Goal: Task Accomplishment & Management: Manage account settings

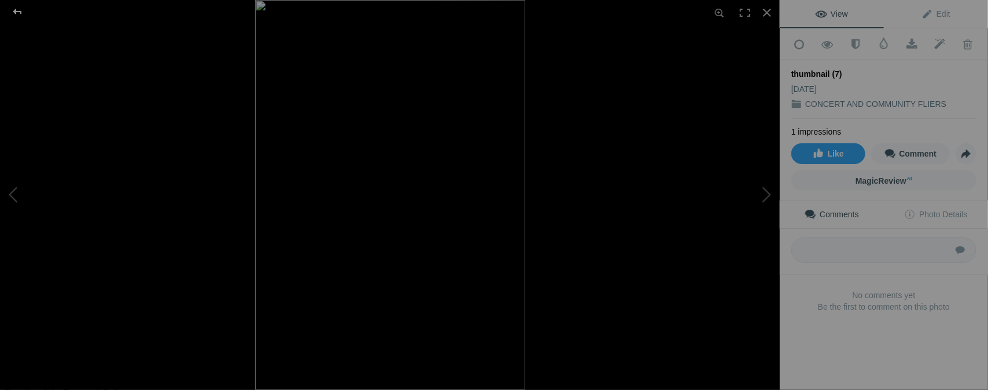
click at [19, 10] on div at bounding box center [18, 11] width 42 height 23
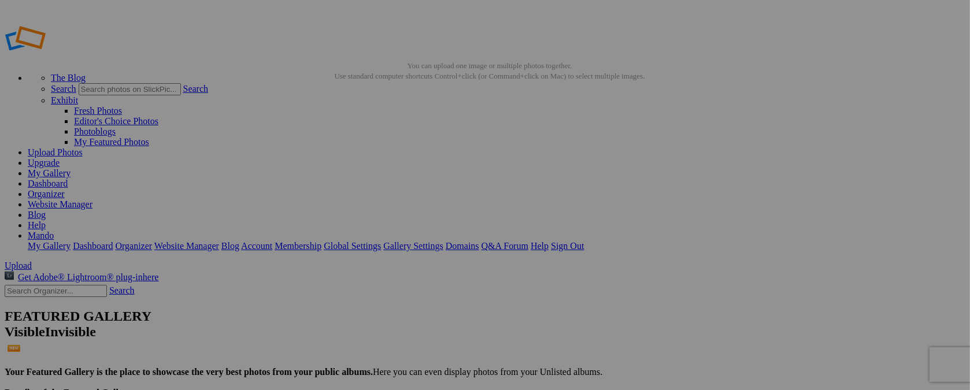
type input "t"
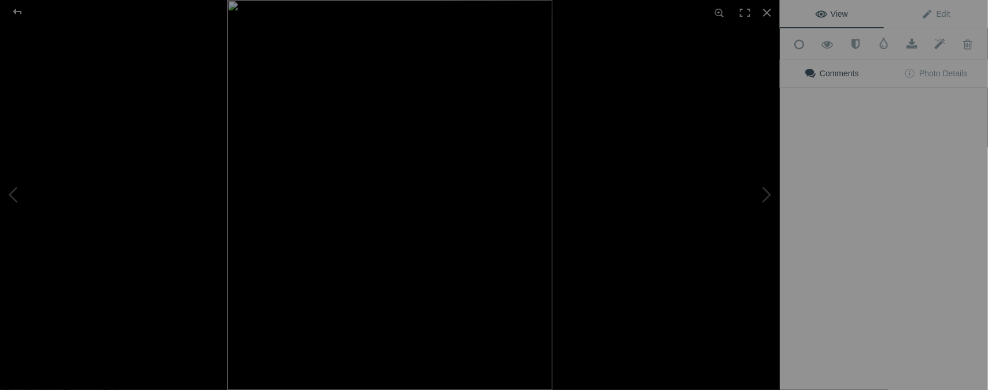
type input "SEPT. 5 - 7 / KERMESS"
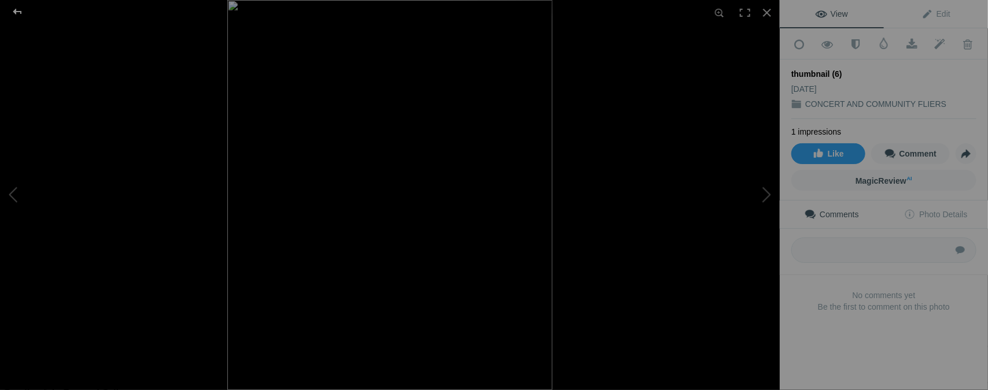
click at [18, 9] on div at bounding box center [18, 11] width 42 height 23
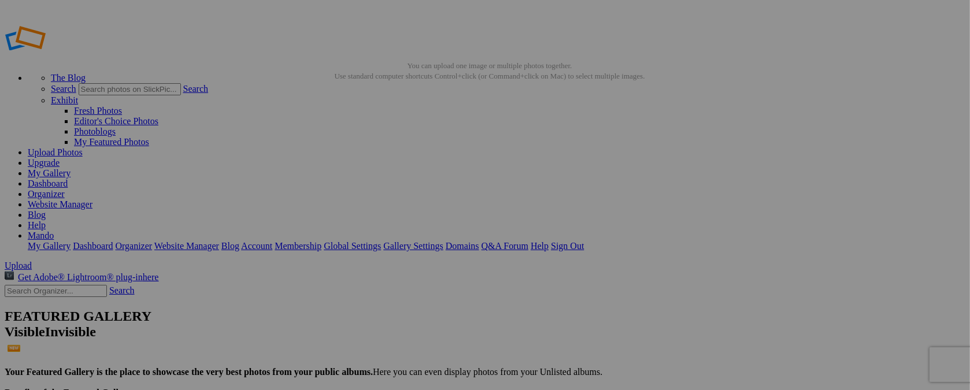
type input "t"
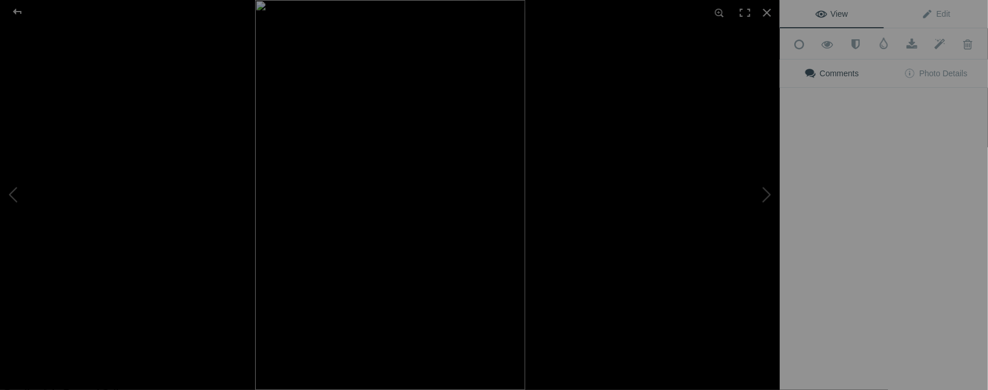
type input "SEPT. 20 - 21 / KERMNESS"
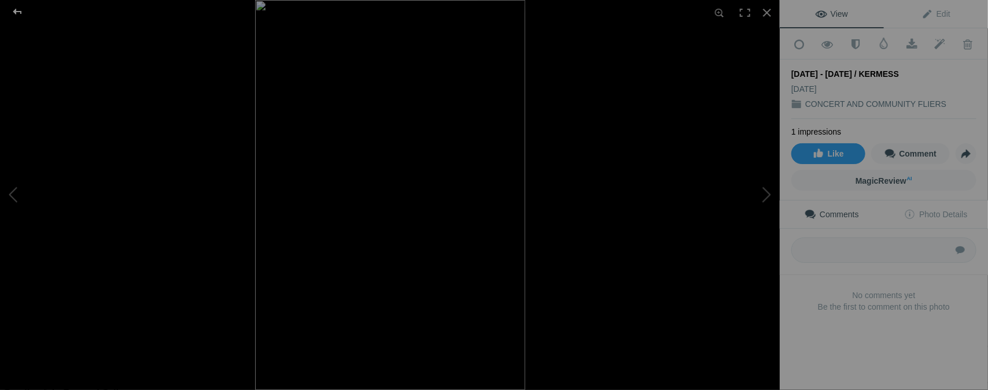
click at [13, 13] on div at bounding box center [18, 11] width 42 height 23
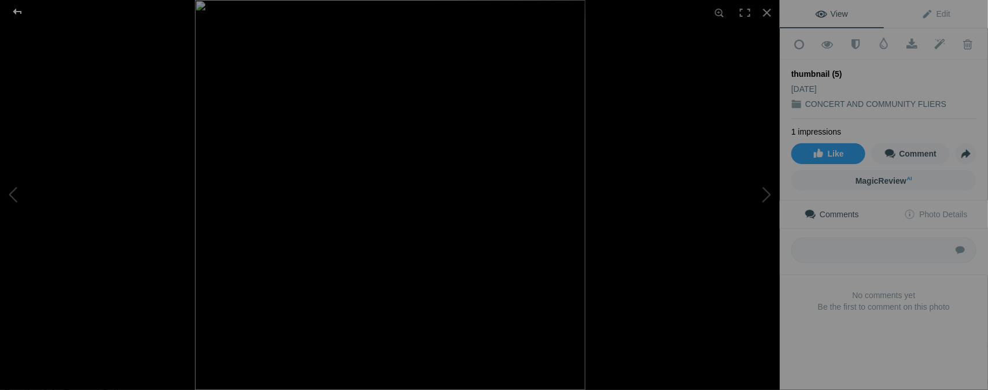
click at [17, 8] on div at bounding box center [18, 11] width 42 height 23
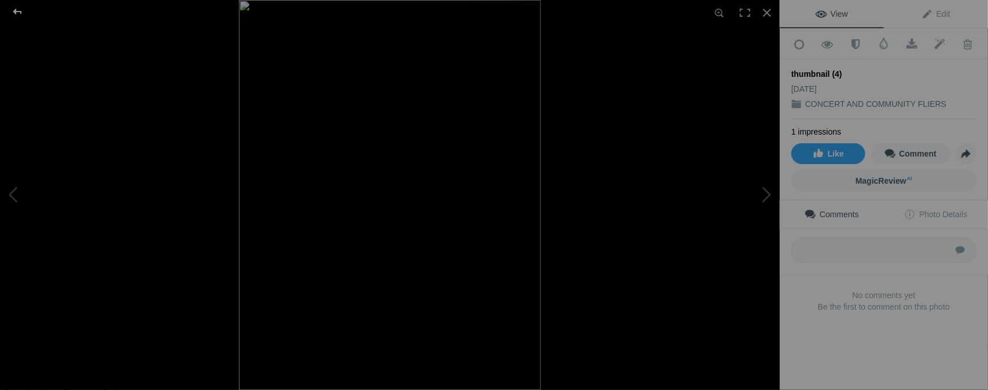
click at [15, 10] on div at bounding box center [18, 11] width 42 height 23
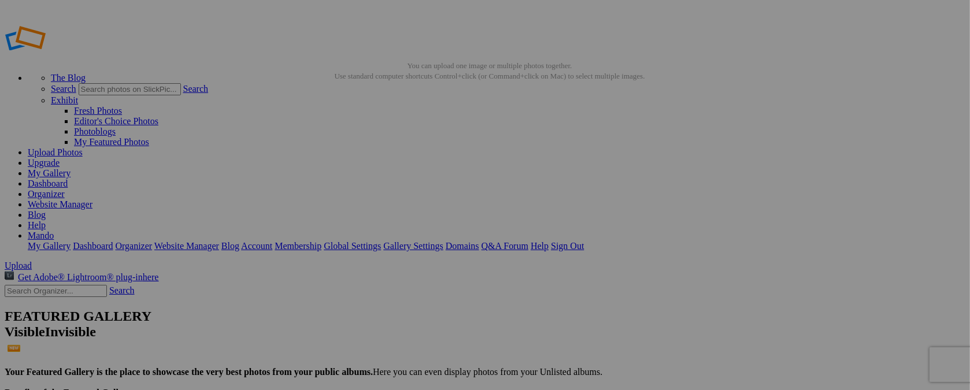
type input "t"
type input "AUG. 31 / SEGUNDO BARRIO"
type input "t"
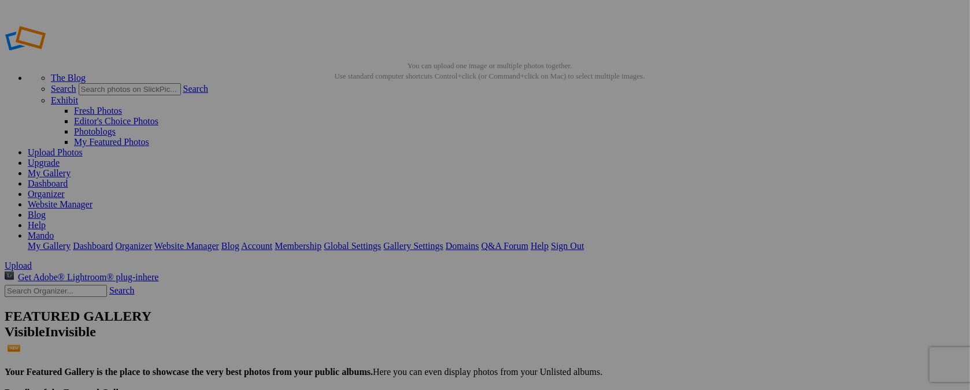
type input "AUG. 31 / CONCERT"
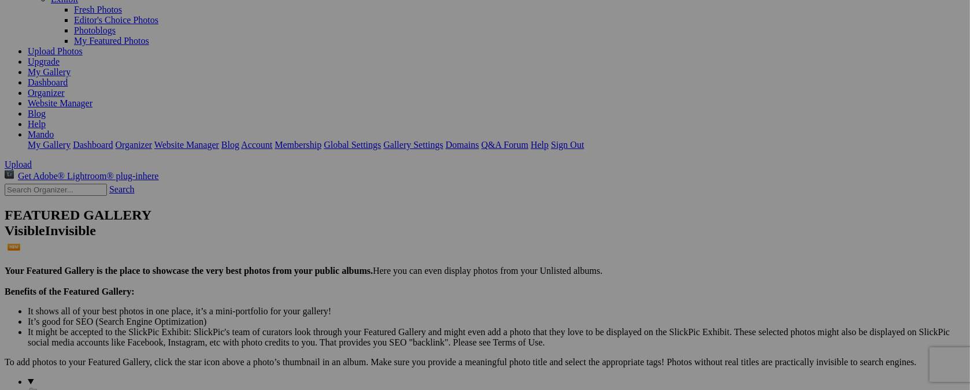
scroll to position [105, 0]
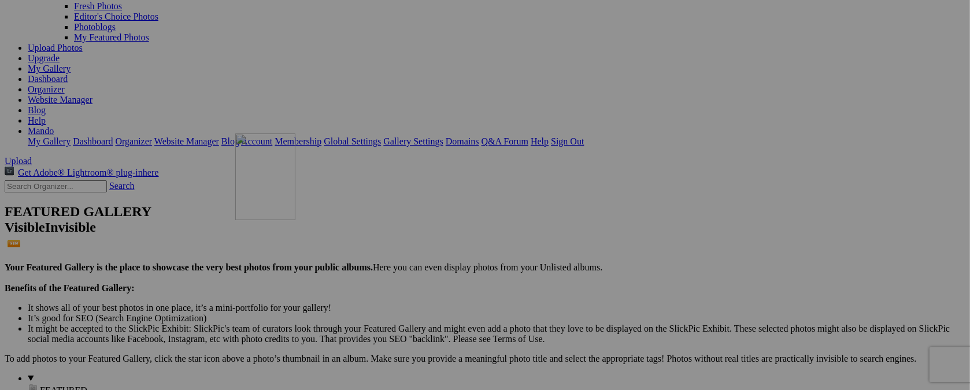
drag, startPoint x: 630, startPoint y: 86, endPoint x: 402, endPoint y: 234, distance: 272.2
drag, startPoint x: 526, startPoint y: 85, endPoint x: 542, endPoint y: 223, distance: 139.1
drag, startPoint x: 318, startPoint y: 91, endPoint x: 848, endPoint y: 75, distance: 529.9
drag, startPoint x: 331, startPoint y: 83, endPoint x: 877, endPoint y: 91, distance: 545.9
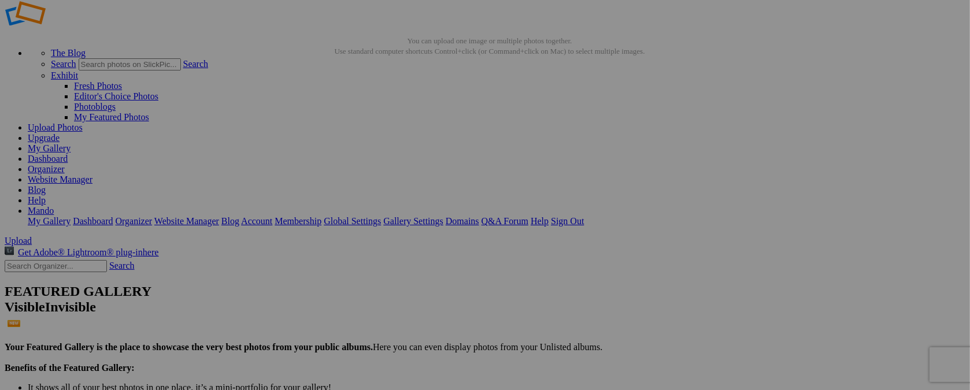
scroll to position [0, 0]
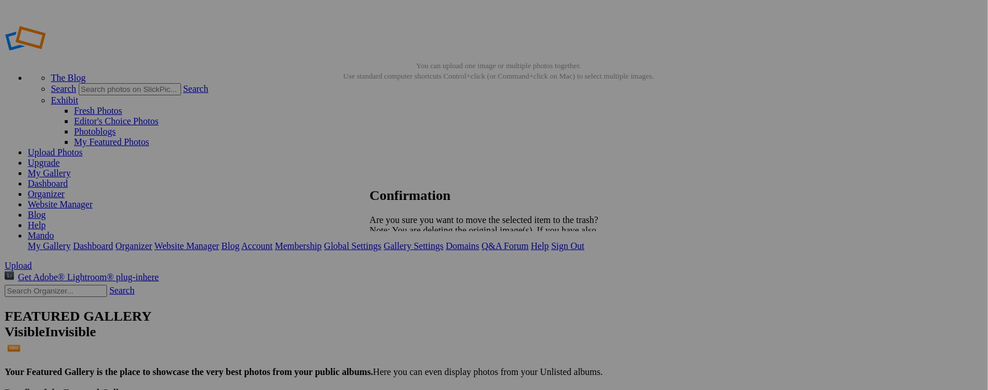
click at [408, 269] on span "Yes" at bounding box center [401, 271] width 13 height 10
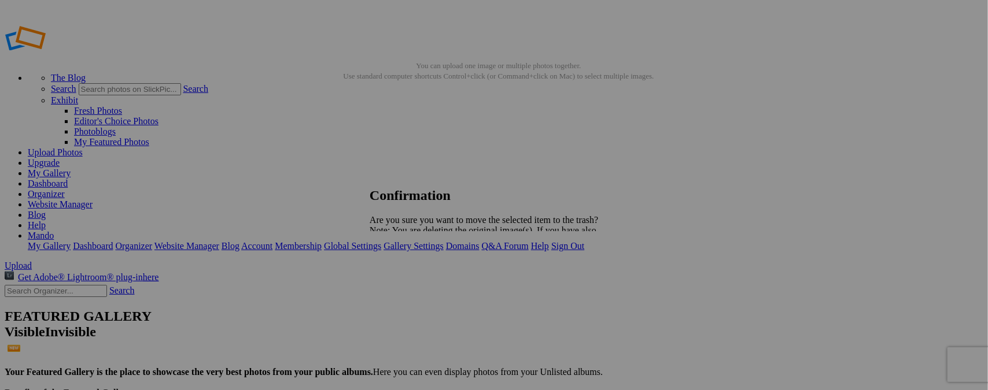
click at [408, 271] on span "Yes" at bounding box center [401, 271] width 13 height 10
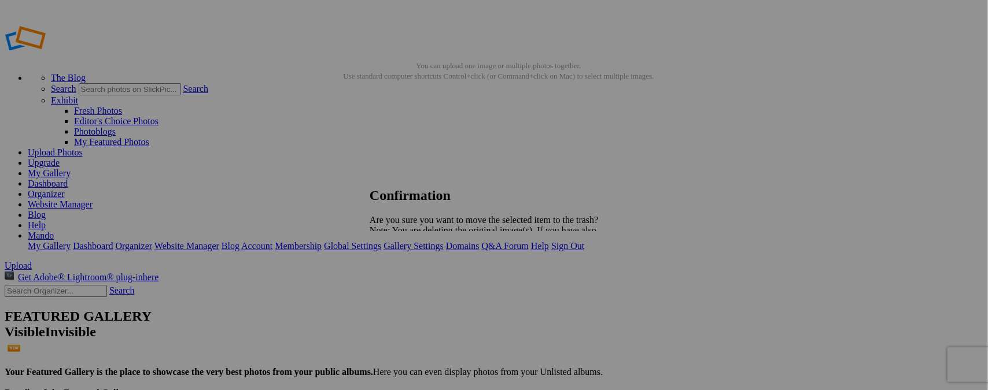
click at [408, 269] on span "Yes" at bounding box center [401, 271] width 13 height 10
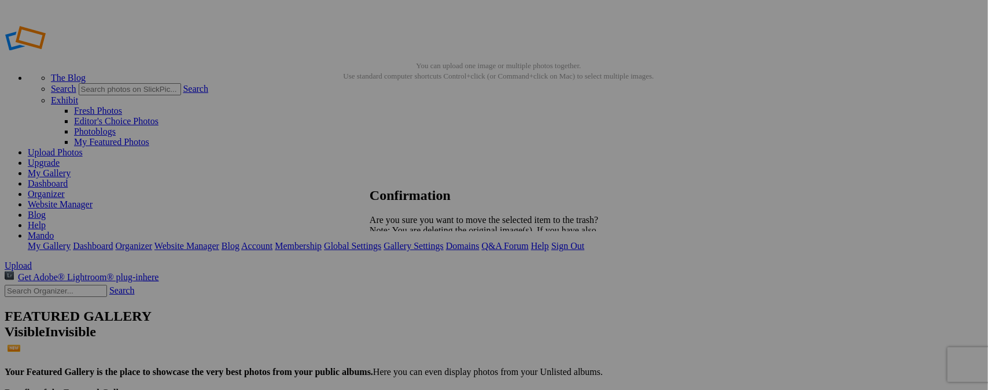
click at [408, 269] on span "Yes" at bounding box center [401, 271] width 13 height 10
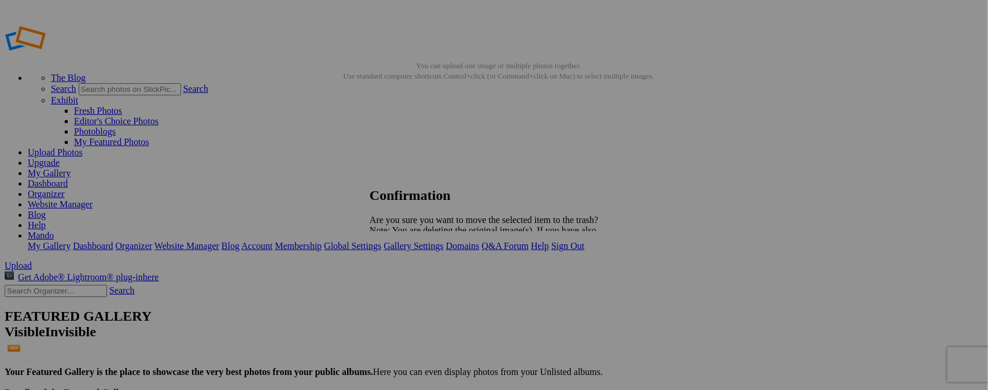
click at [408, 271] on span "Yes" at bounding box center [401, 271] width 13 height 10
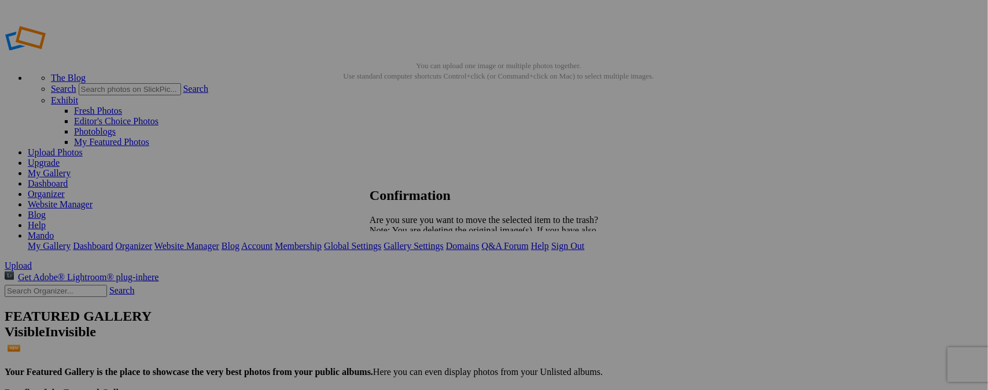
drag, startPoint x: 592, startPoint y: 272, endPoint x: 601, endPoint y: 245, distance: 28.7
click at [408, 272] on span "Yes" at bounding box center [401, 271] width 13 height 10
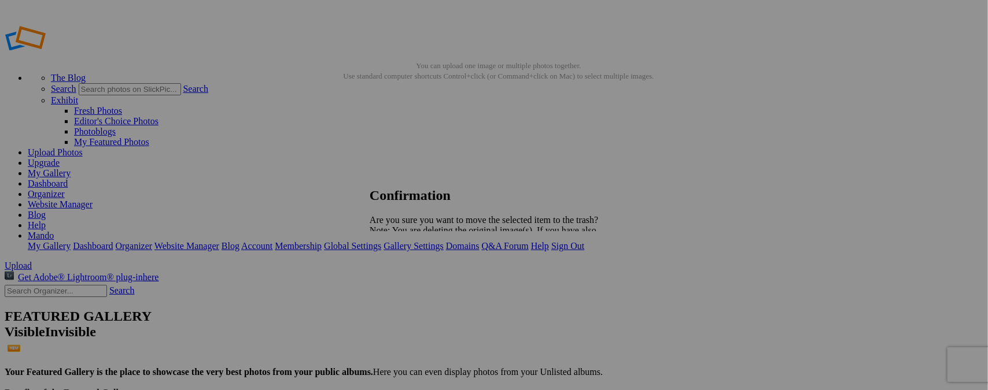
click at [408, 271] on span "Yes" at bounding box center [401, 271] width 13 height 10
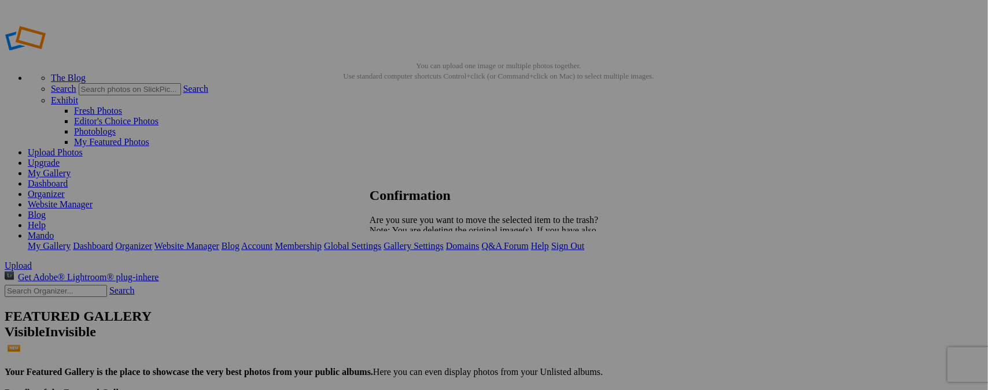
click at [408, 272] on span "Yes" at bounding box center [401, 271] width 13 height 10
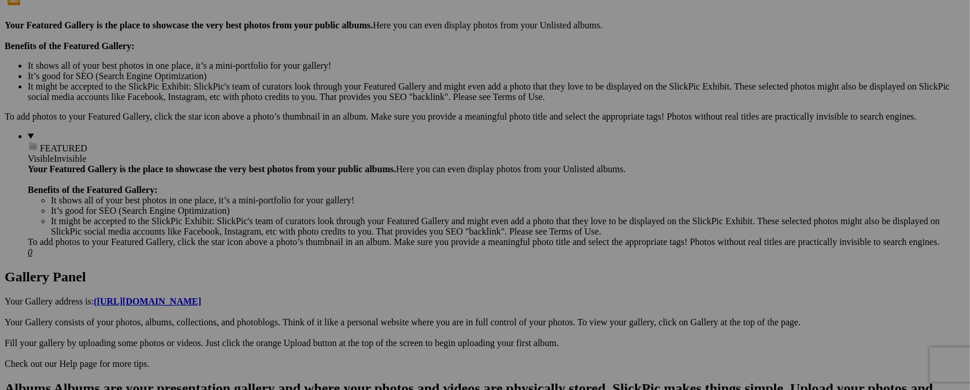
scroll to position [116, 0]
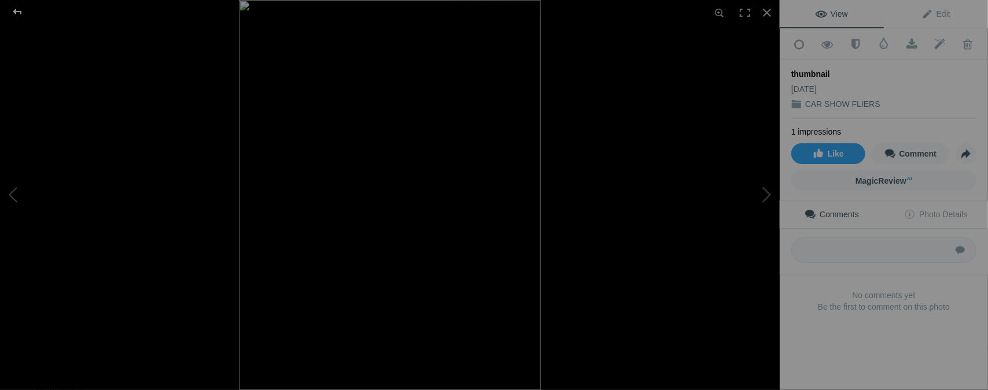
click at [15, 10] on div at bounding box center [18, 11] width 42 height 23
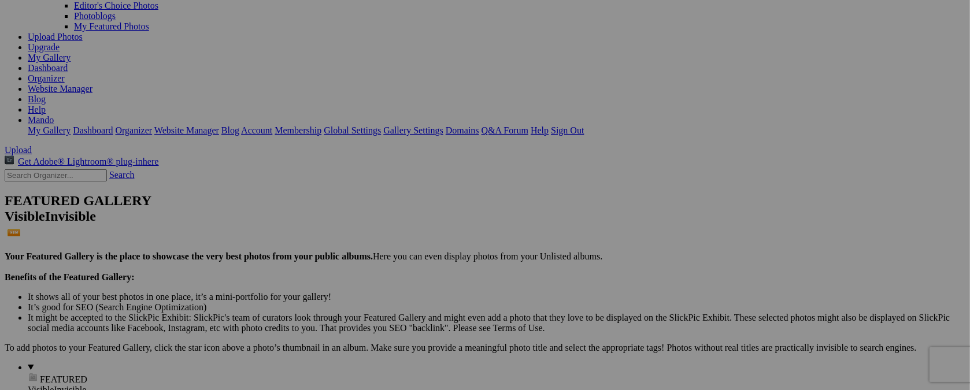
type input "t"
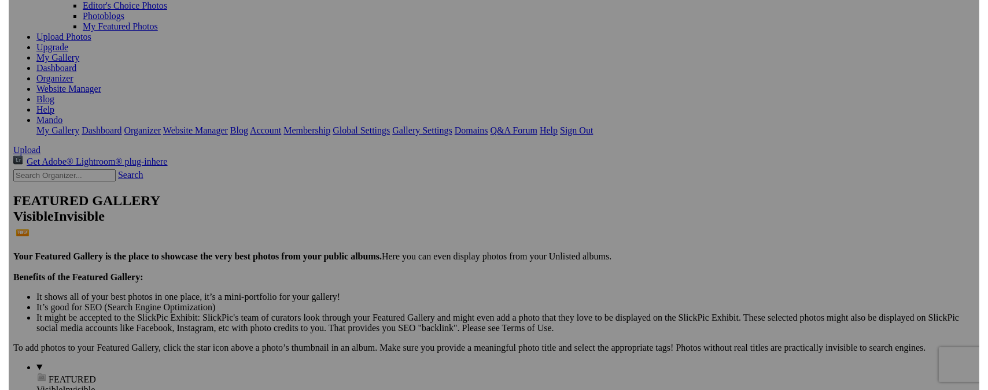
scroll to position [0, 0]
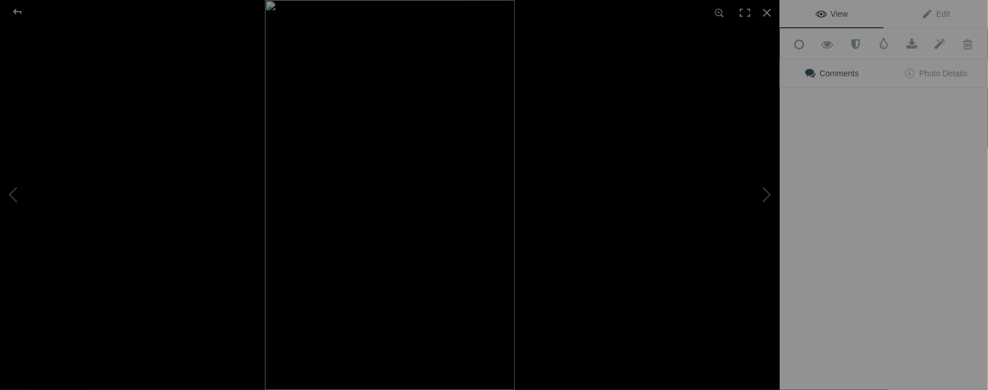
type input "[DATE] / [PERSON_NAME], [GEOGRAPHIC_DATA]."
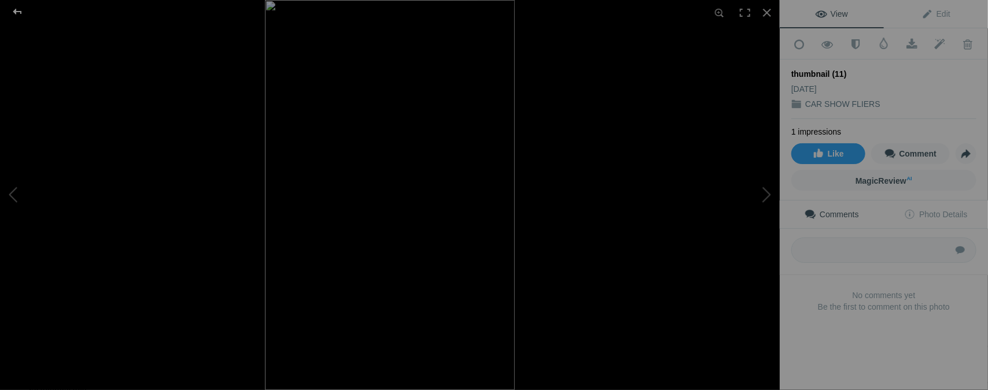
click at [20, 11] on div at bounding box center [18, 11] width 42 height 23
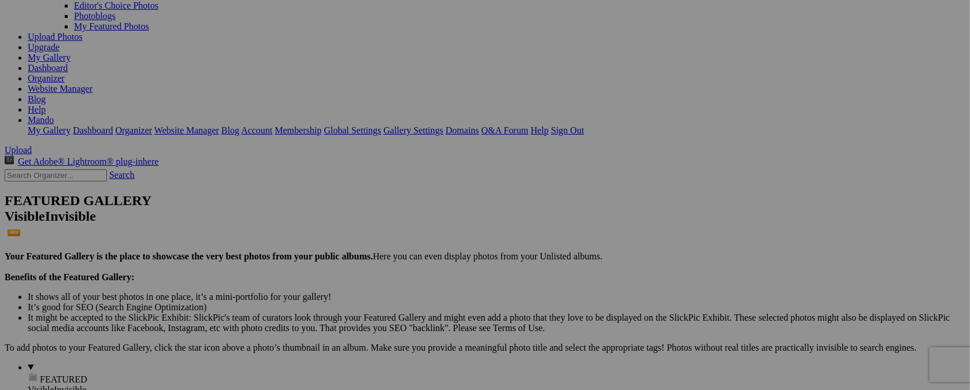
type input "t"
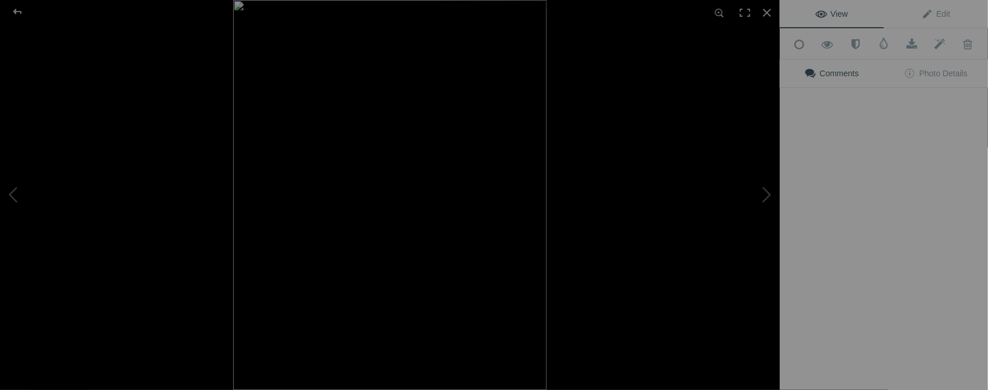
type input "OCT. / CD. [PERSON_NAME]. MX."
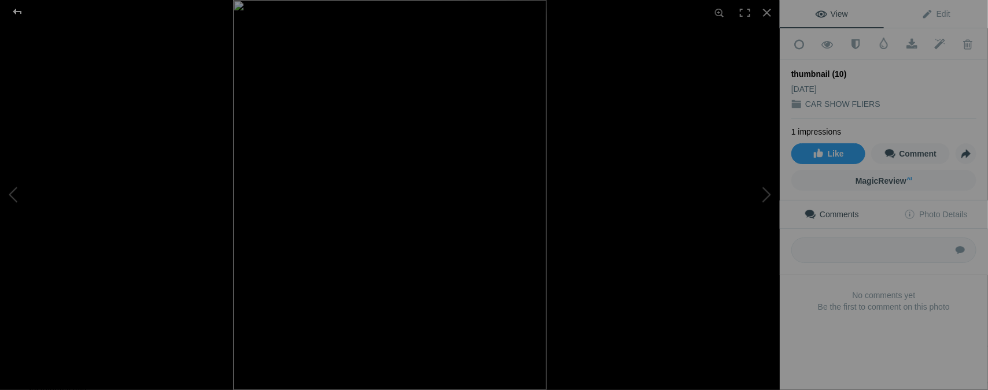
click at [20, 14] on div at bounding box center [18, 11] width 42 height 23
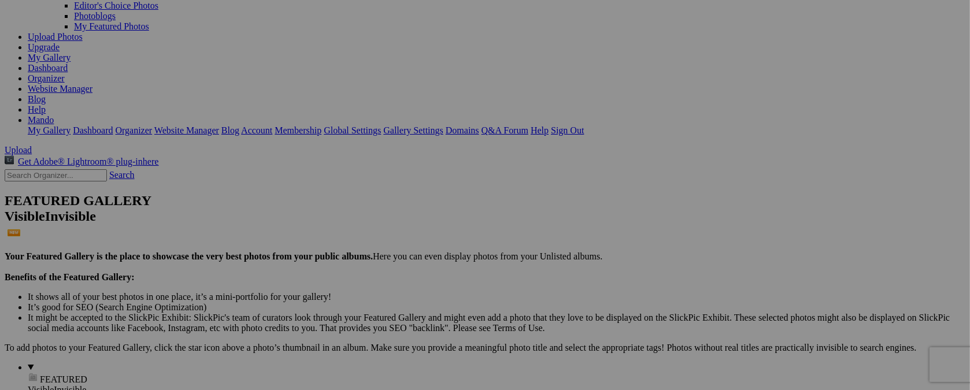
type input "t"
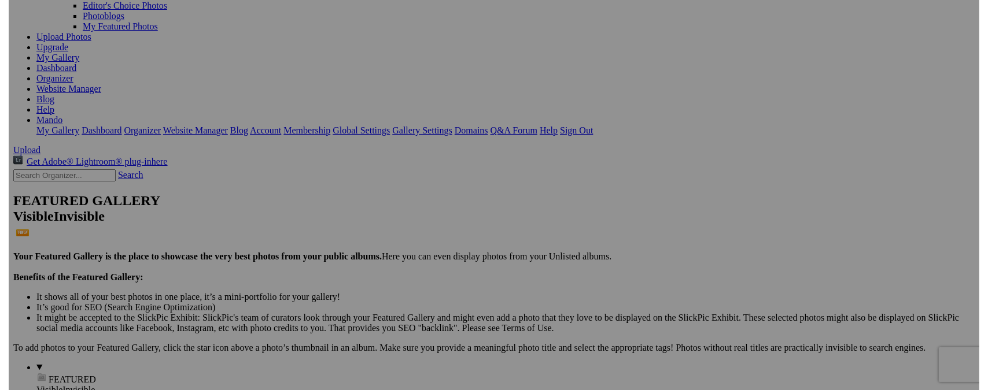
scroll to position [0, 14]
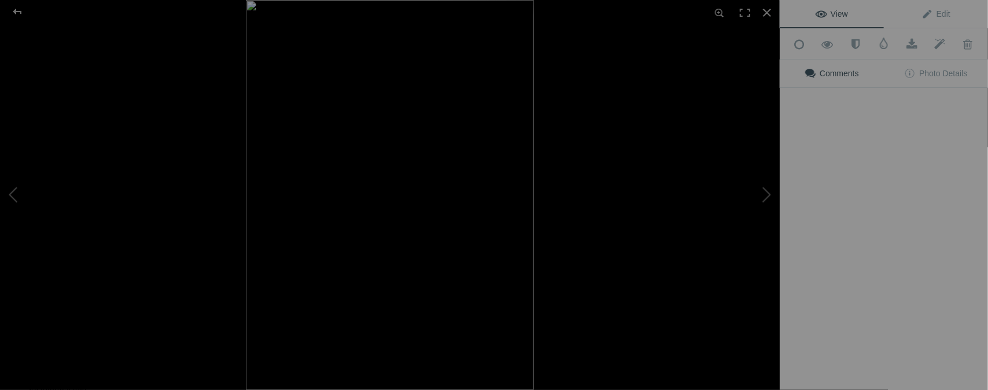
type input "[DATE] - [DATE] / CD. [PERSON_NAME]. MX."
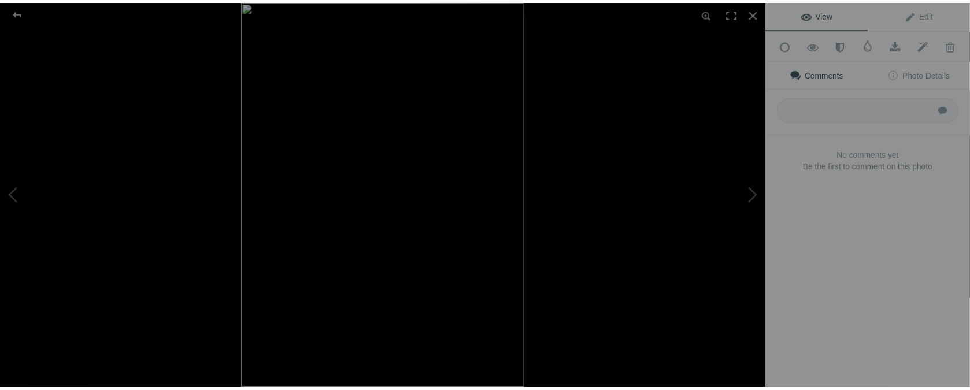
scroll to position [0, 0]
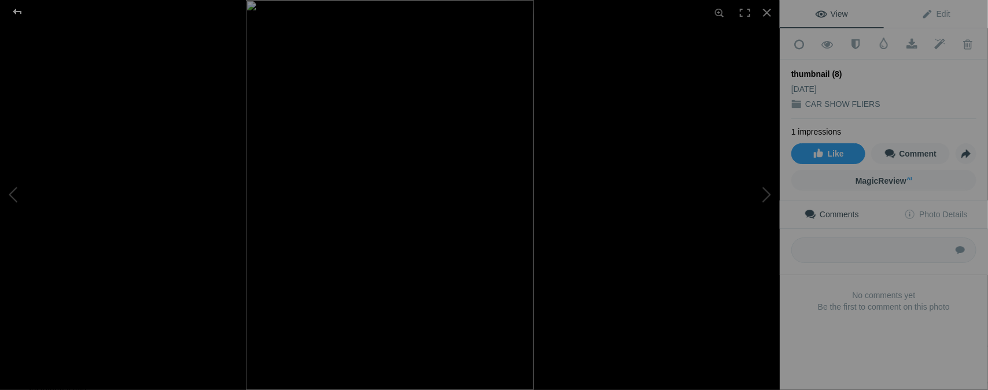
click at [20, 14] on div at bounding box center [18, 11] width 42 height 23
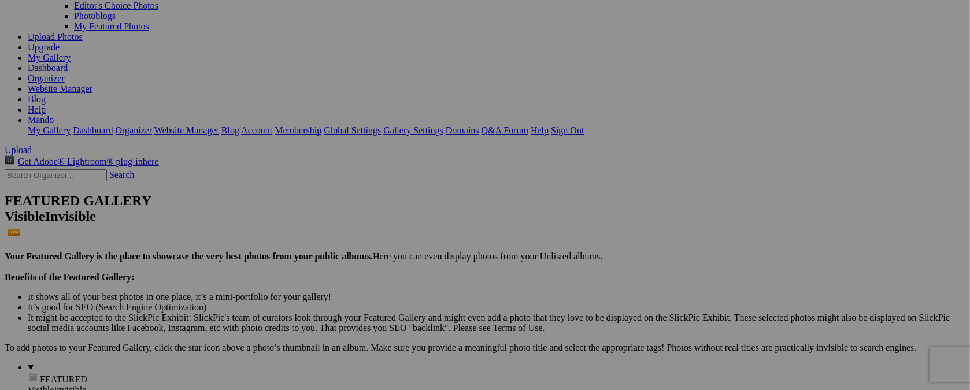
type input "t"
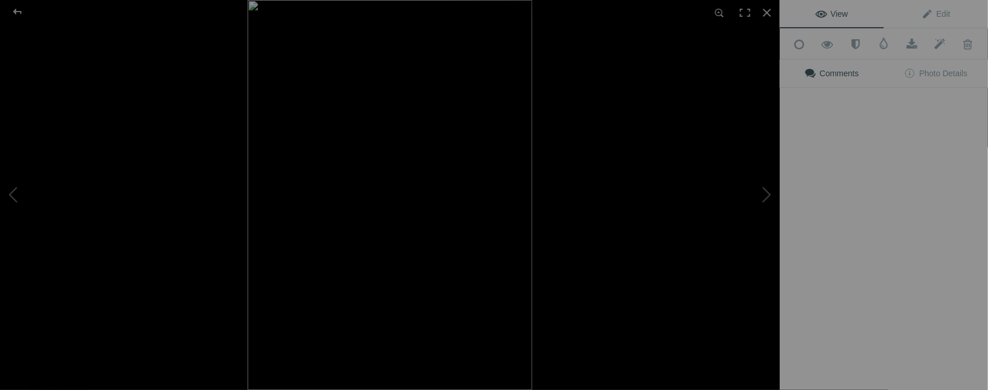
type input "[DATE] / TOY DRIVE"
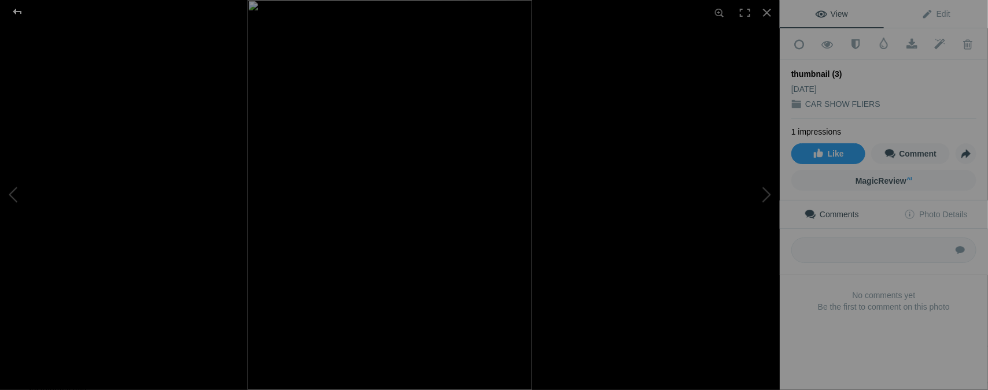
click at [18, 11] on div at bounding box center [18, 11] width 42 height 23
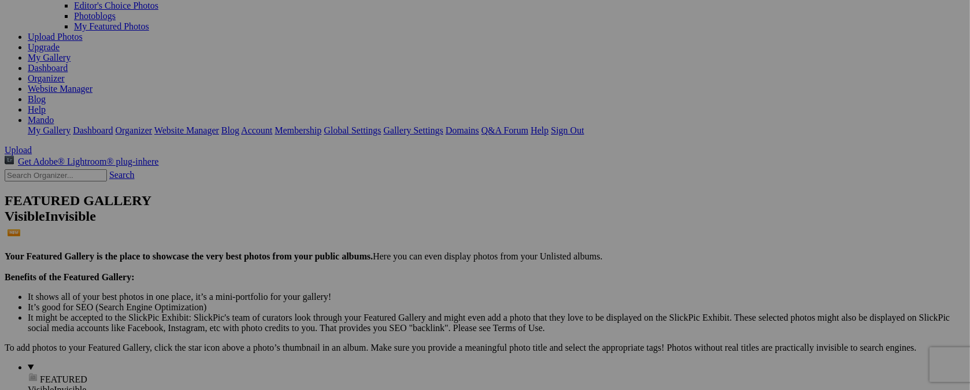
type input "t"
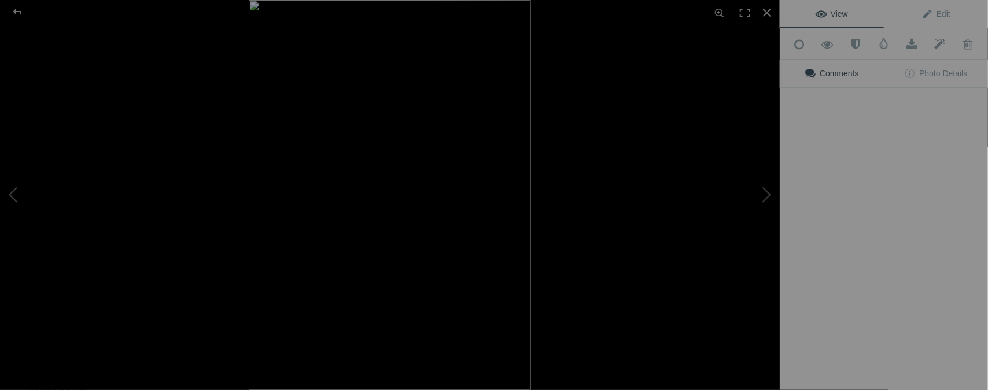
type input "[DATE] / TBA"
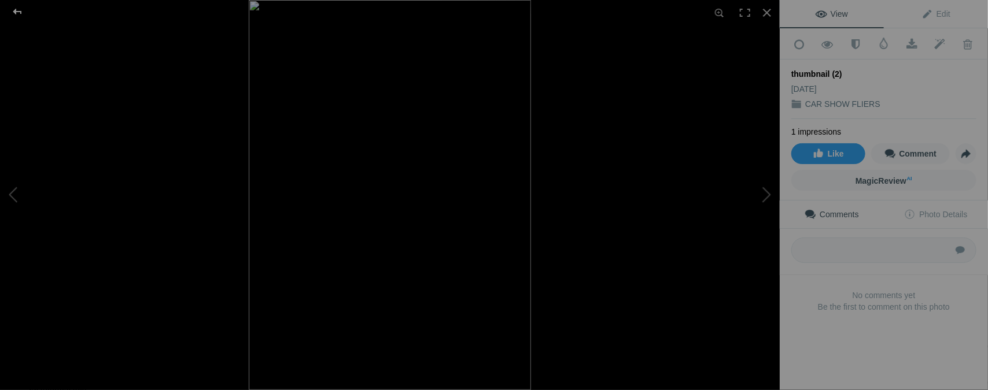
click at [25, 10] on div at bounding box center [18, 11] width 42 height 23
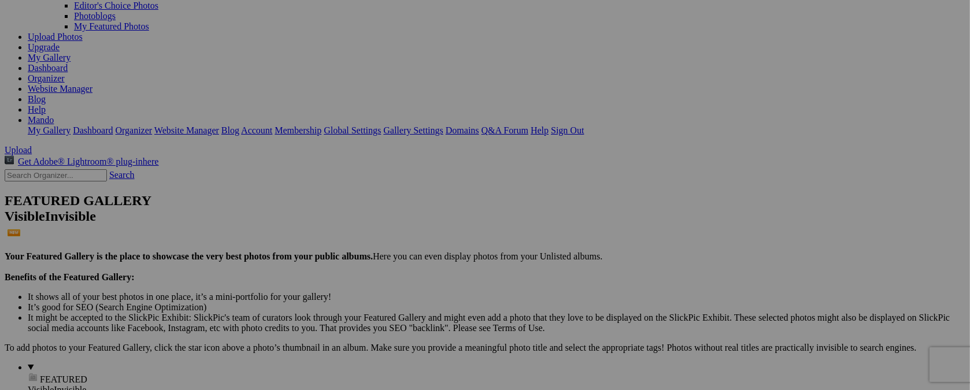
type input "t"
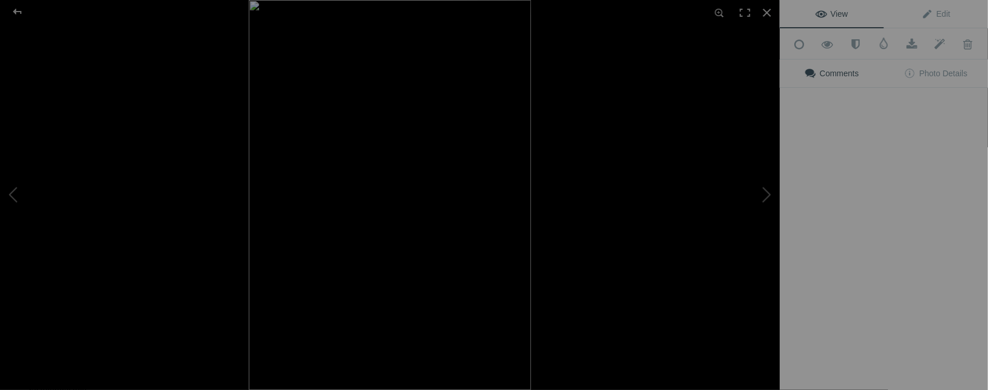
type input "SEPT. FRI. 19 / BIKE NITE"
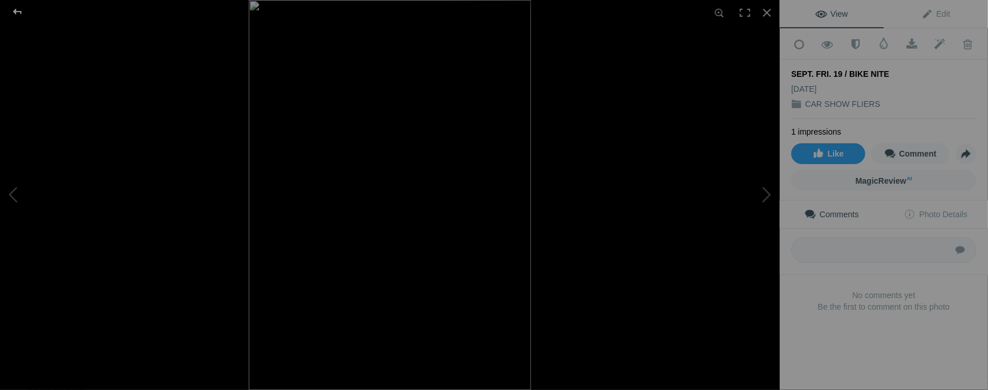
click at [16, 8] on div at bounding box center [18, 11] width 42 height 23
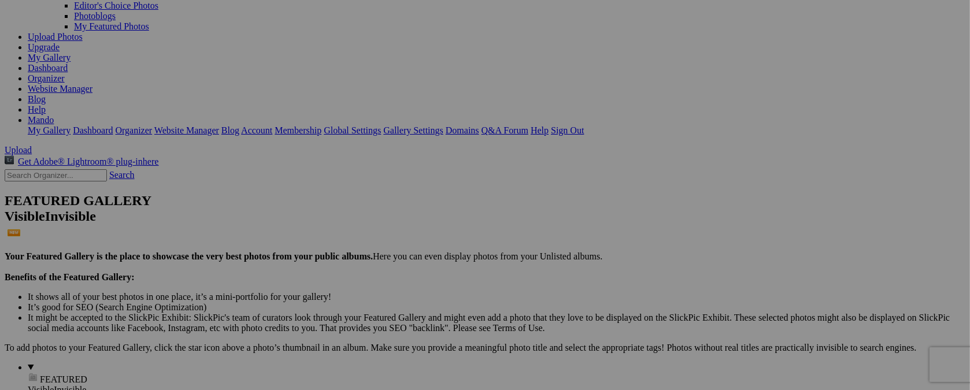
type input "t"
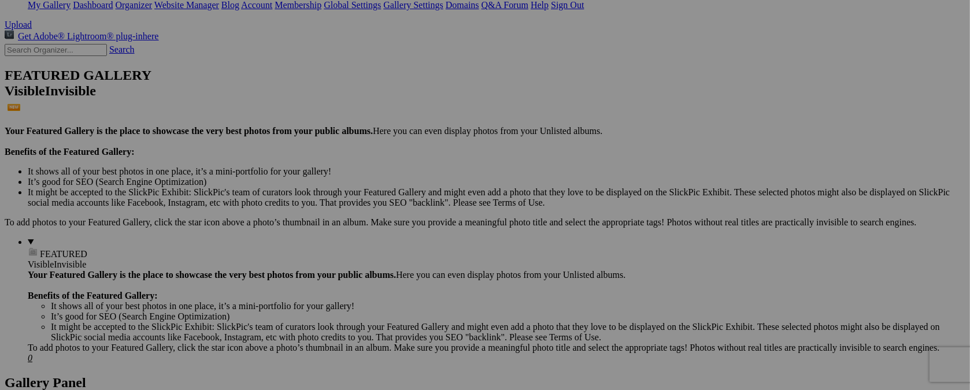
scroll to position [281, 0]
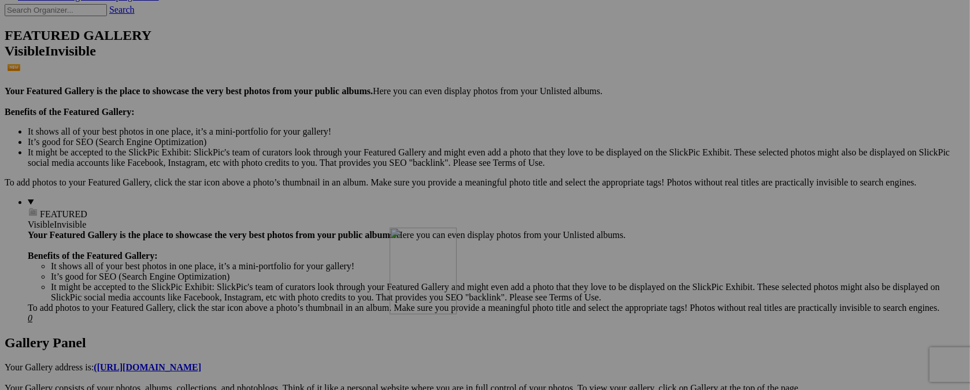
drag, startPoint x: 221, startPoint y: 68, endPoint x: 556, endPoint y: 328, distance: 424.5
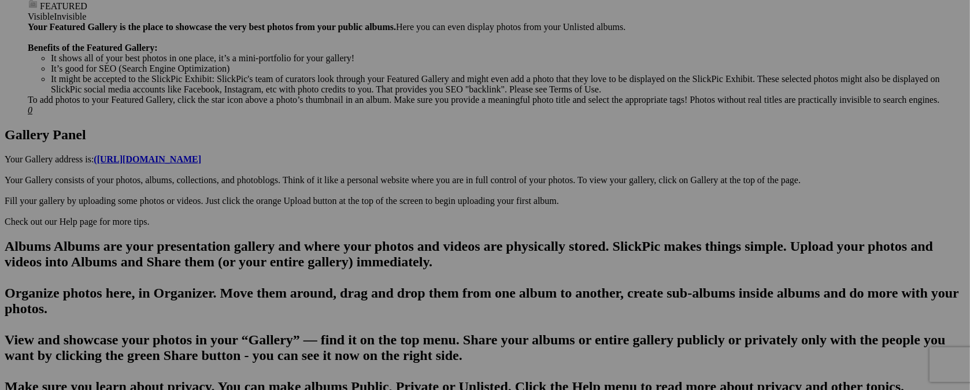
scroll to position [523, 0]
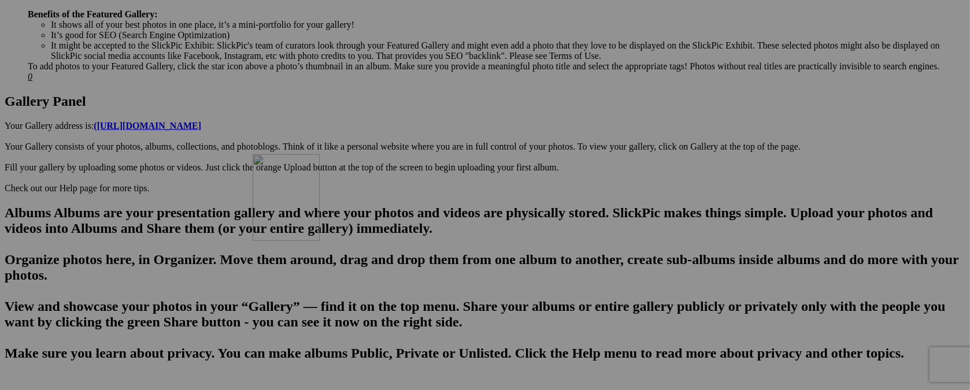
drag, startPoint x: 532, startPoint y: 108, endPoint x: 419, endPoint y: 255, distance: 185.2
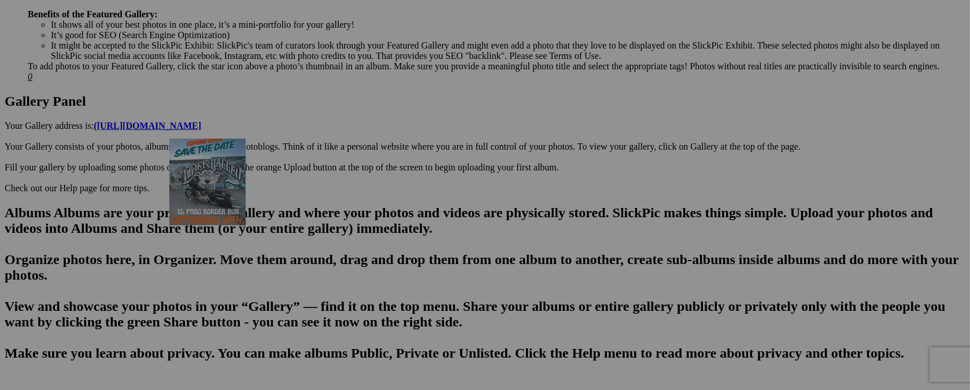
drag, startPoint x: 731, startPoint y: 250, endPoint x: 336, endPoint y: 239, distance: 395.1
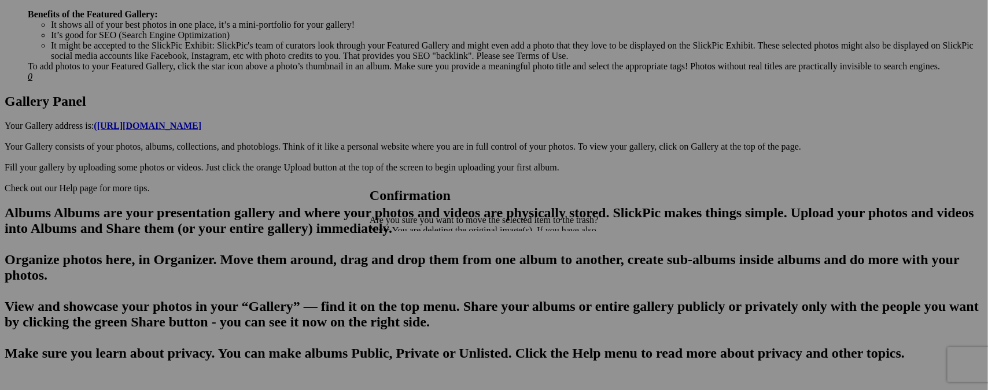
type input "[DATE] / BIKE SHOW"
click at [408, 268] on span "Yes" at bounding box center [401, 271] width 13 height 10
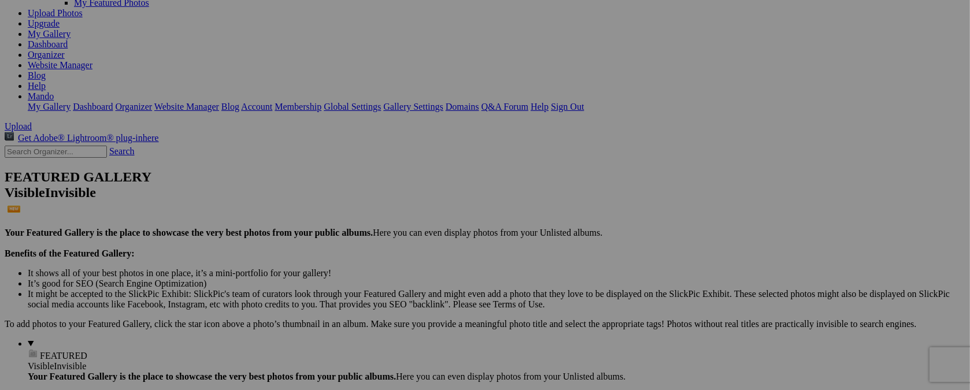
scroll to position [156, 0]
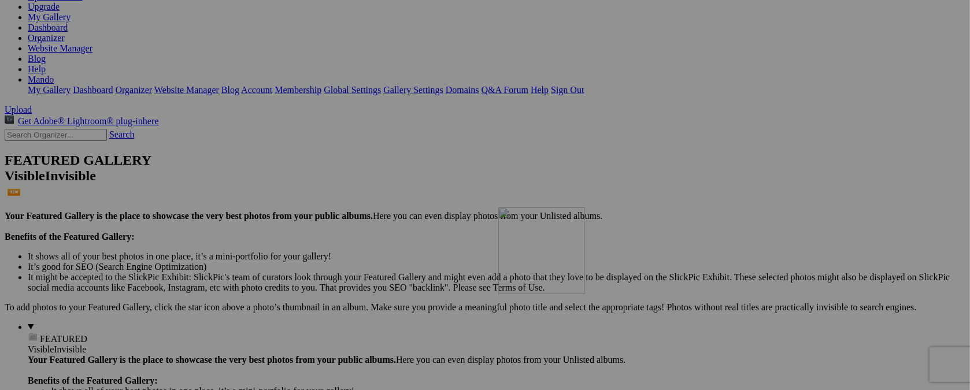
drag, startPoint x: 329, startPoint y: 59, endPoint x: 665, endPoint y: 308, distance: 418.3
drag, startPoint x: 434, startPoint y: 64, endPoint x: 670, endPoint y: 308, distance: 339.0
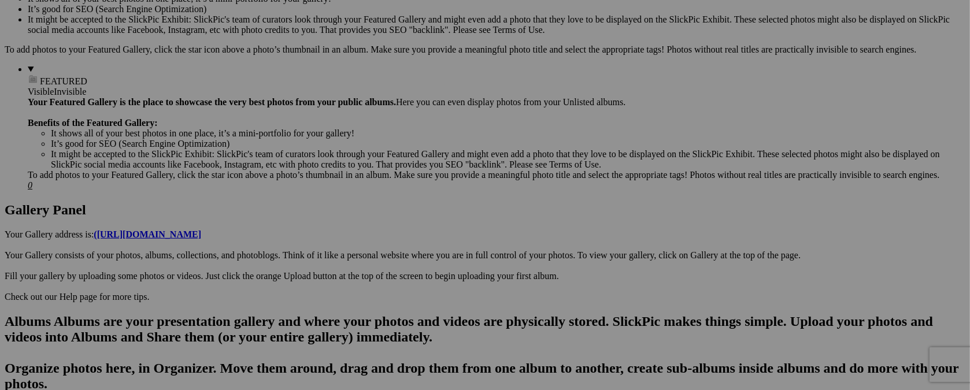
scroll to position [424, 0]
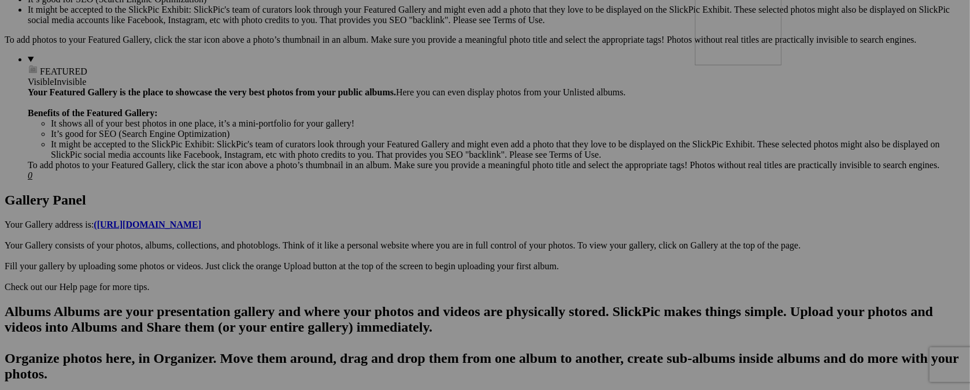
drag, startPoint x: 518, startPoint y: 80, endPoint x: 862, endPoint y: 79, distance: 343.5
drag, startPoint x: 527, startPoint y: 79, endPoint x: 559, endPoint y: 341, distance: 263.3
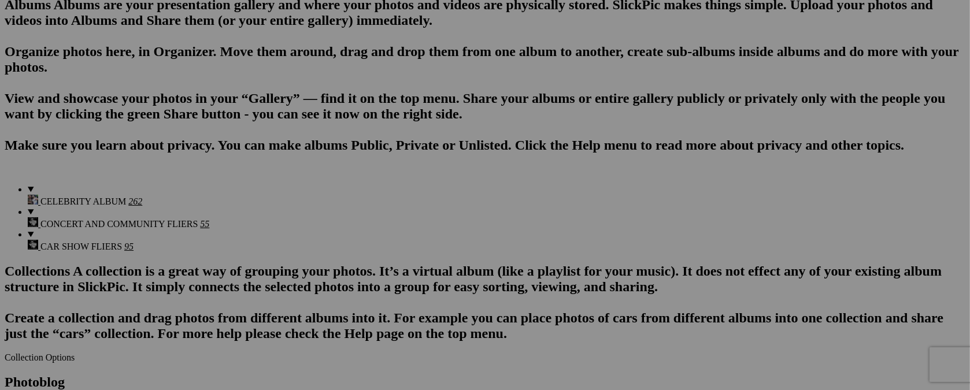
scroll to position [754, 0]
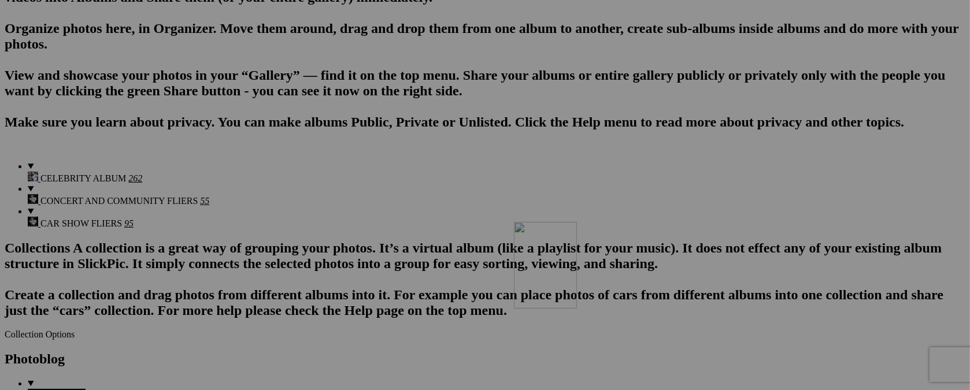
drag, startPoint x: 542, startPoint y: 58, endPoint x: 681, endPoint y: 323, distance: 298.5
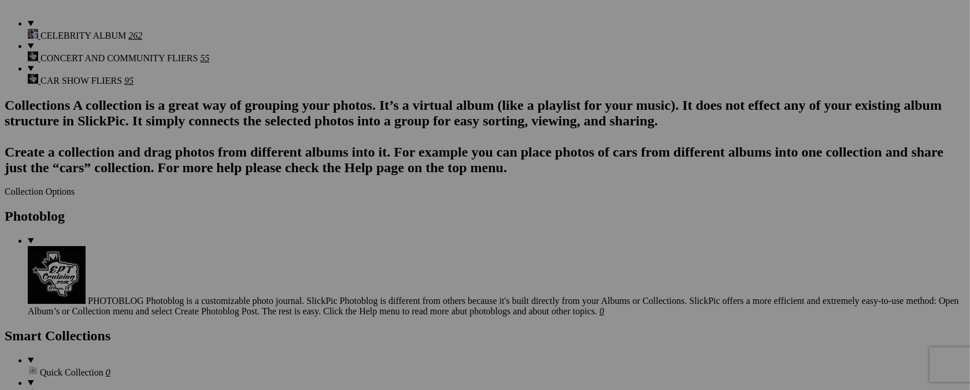
scroll to position [903, 0]
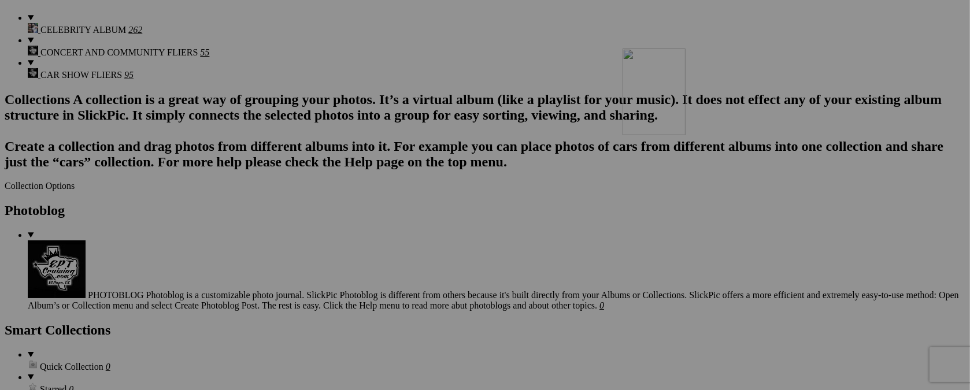
drag, startPoint x: 626, startPoint y: 158, endPoint x: 789, endPoint y: 149, distance: 163.4
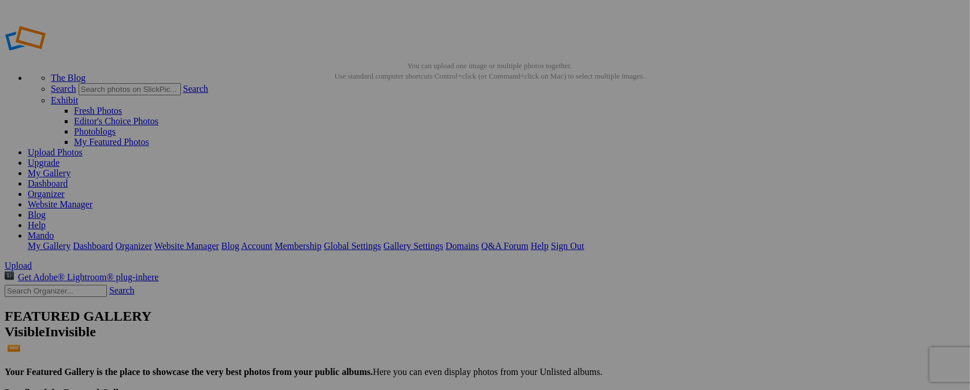
scroll to position [116, 0]
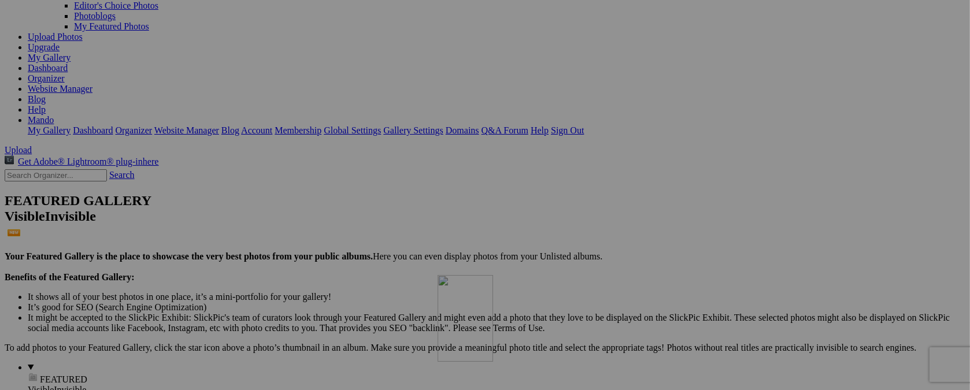
drag, startPoint x: 625, startPoint y: 87, endPoint x: 604, endPoint y: 376, distance: 289.3
drag, startPoint x: 523, startPoint y: 76, endPoint x: 547, endPoint y: 346, distance: 271.1
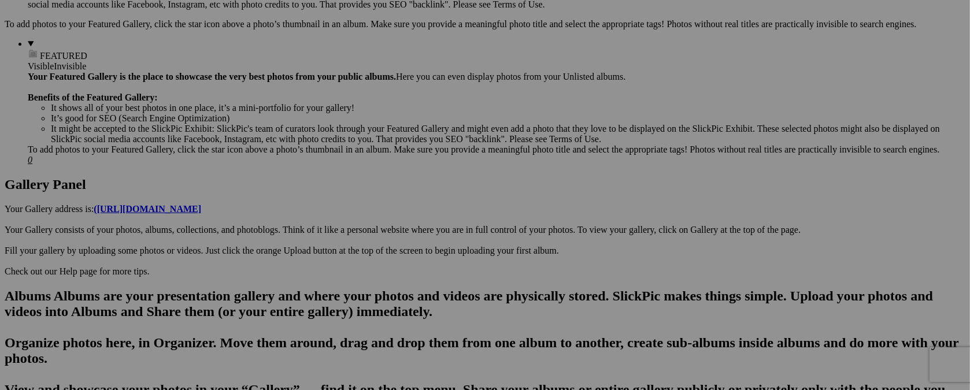
scroll to position [446, 0]
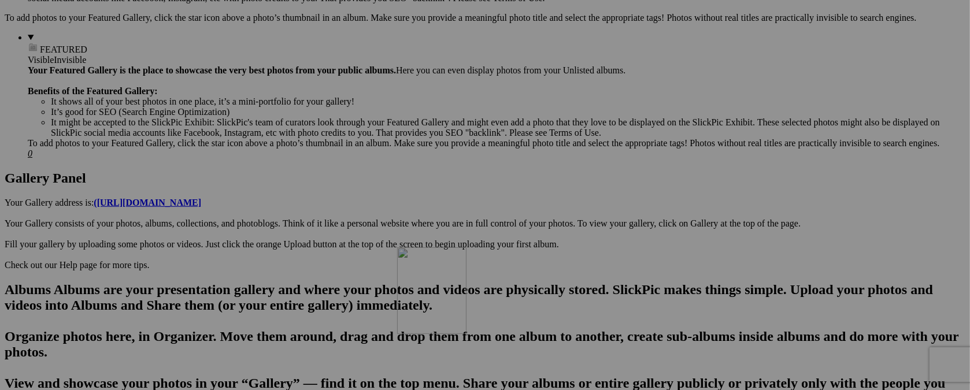
drag, startPoint x: 529, startPoint y: 68, endPoint x: 615, endPoint y: 297, distance: 244.1
drag, startPoint x: 428, startPoint y: 62, endPoint x: 574, endPoint y: 328, distance: 303.8
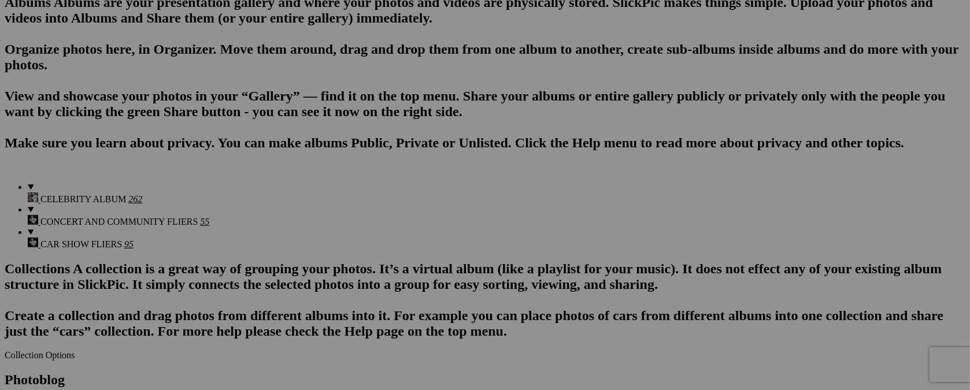
scroll to position [740, 0]
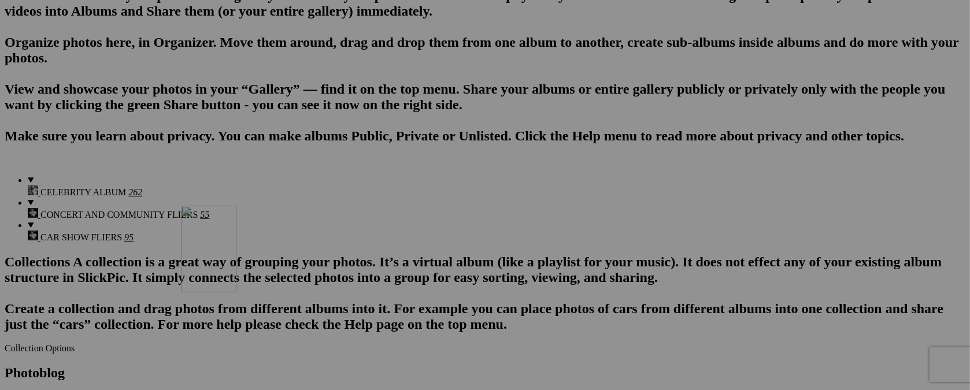
drag, startPoint x: 526, startPoint y: 61, endPoint x: 348, endPoint y: 306, distance: 303.5
drag, startPoint x: 311, startPoint y: 315, endPoint x: 464, endPoint y: 310, distance: 153.3
drag, startPoint x: 433, startPoint y: 62, endPoint x: 179, endPoint y: 183, distance: 281.1
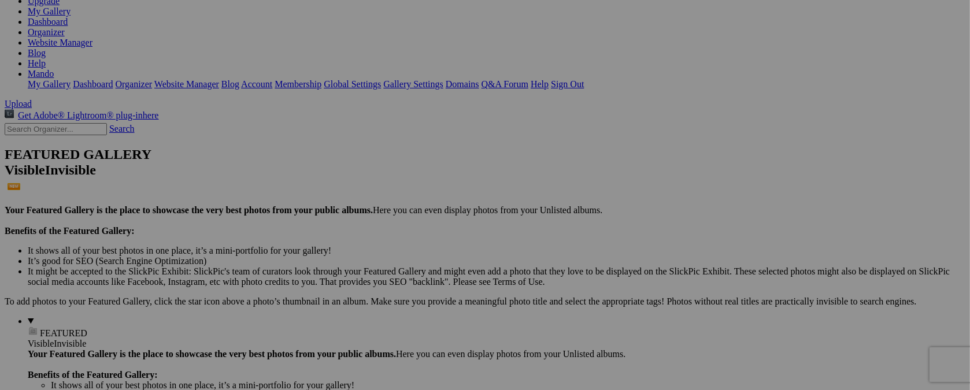
scroll to position [46, 0]
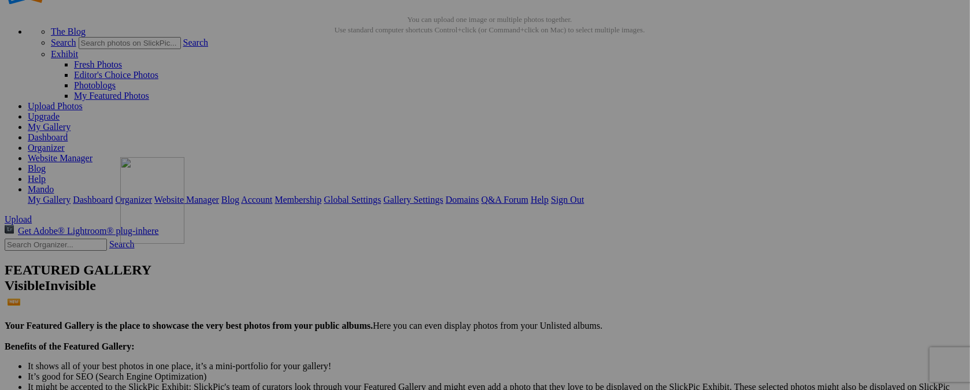
drag, startPoint x: 415, startPoint y: 130, endPoint x: 287, endPoint y: 258, distance: 181.1
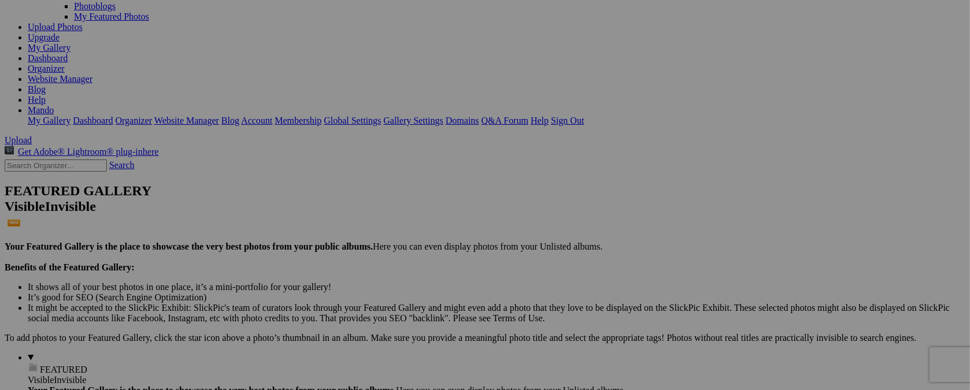
scroll to position [142, 0]
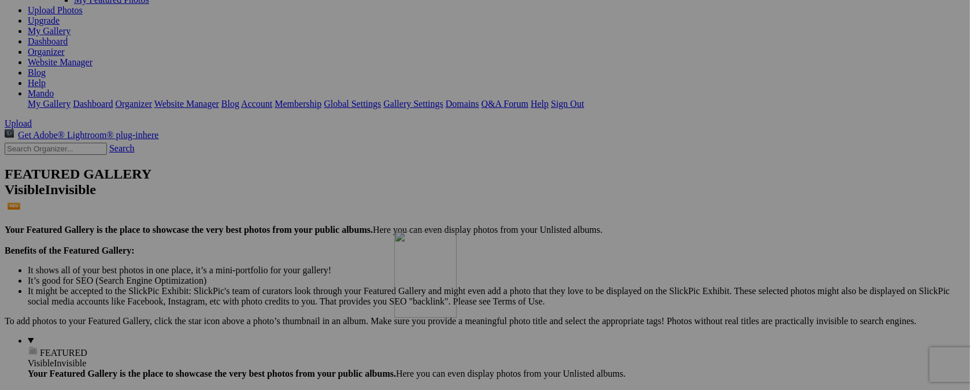
drag, startPoint x: 316, startPoint y: 75, endPoint x: 561, endPoint y: 332, distance: 355.0
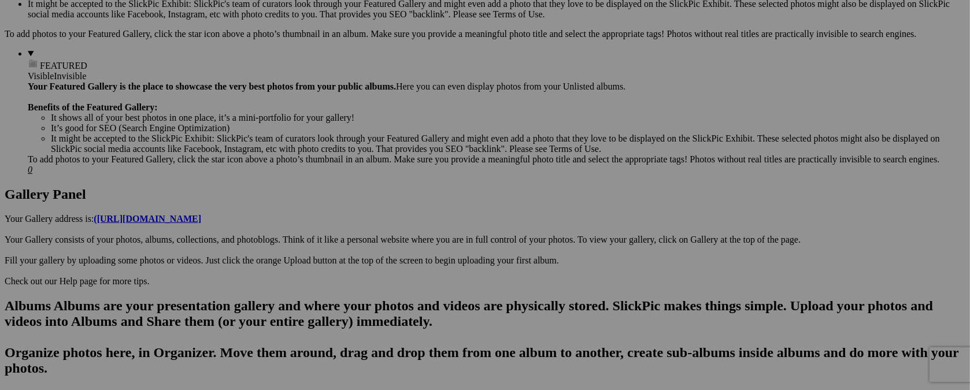
scroll to position [436, 0]
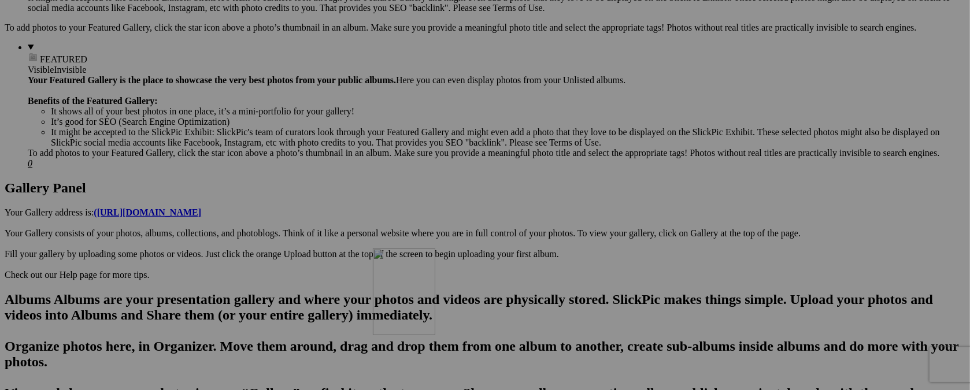
drag, startPoint x: 518, startPoint y: 72, endPoint x: 539, endPoint y: 349, distance: 277.8
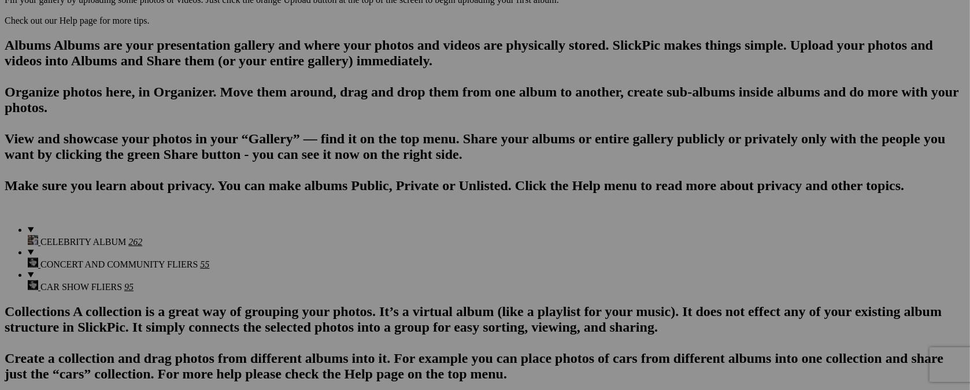
scroll to position [734, 0]
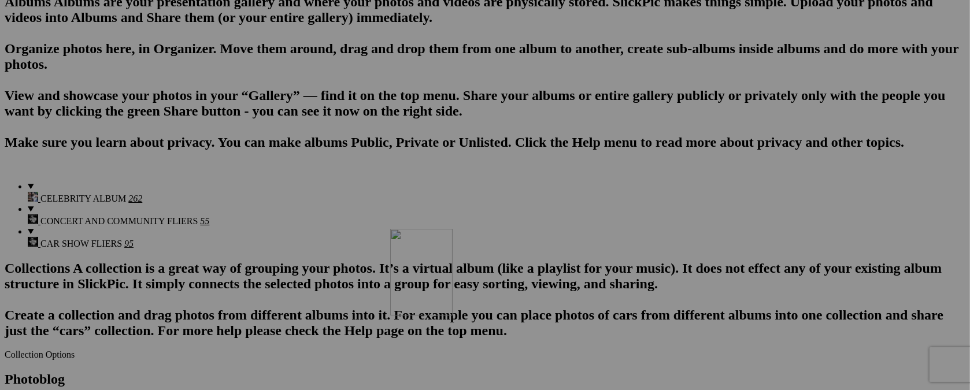
drag, startPoint x: 526, startPoint y: 68, endPoint x: 557, endPoint y: 330, distance: 263.7
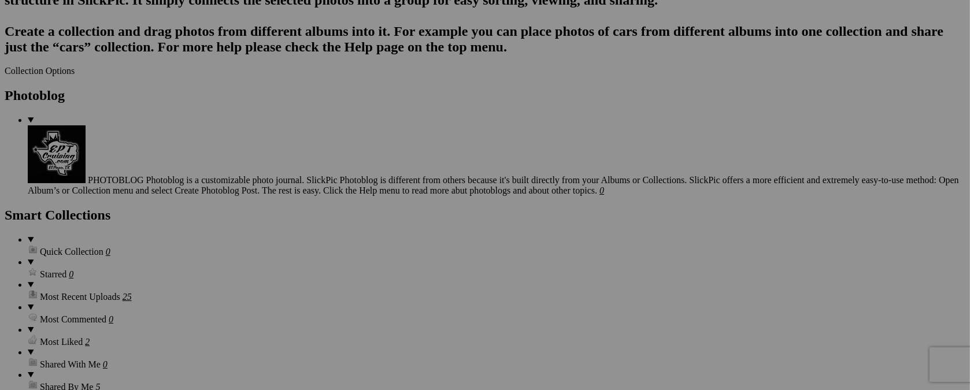
scroll to position [1028, 0]
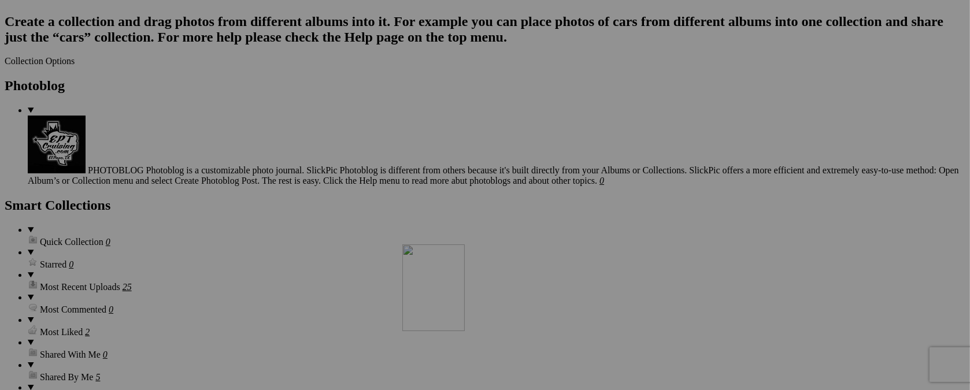
drag, startPoint x: 538, startPoint y: 69, endPoint x: 569, endPoint y: 345, distance: 277.6
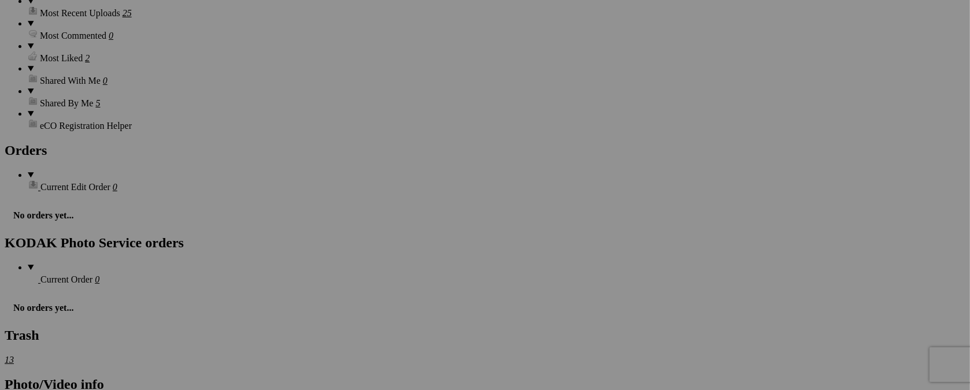
scroll to position [1305, 0]
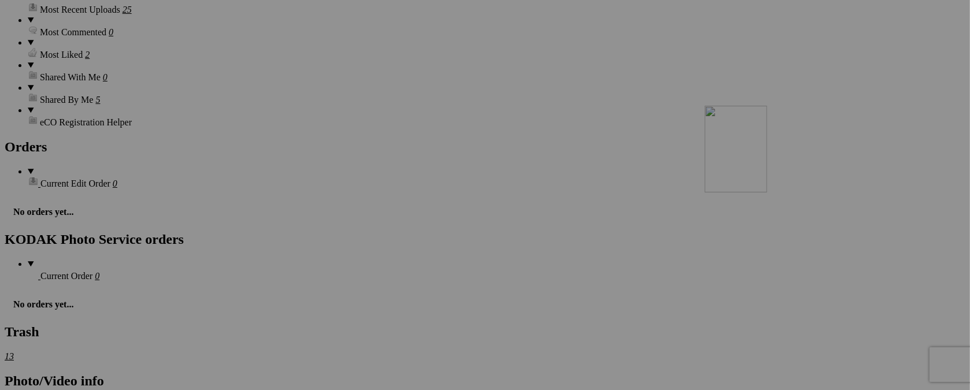
drag, startPoint x: 528, startPoint y: 68, endPoint x: 871, endPoint y: 206, distance: 370.4
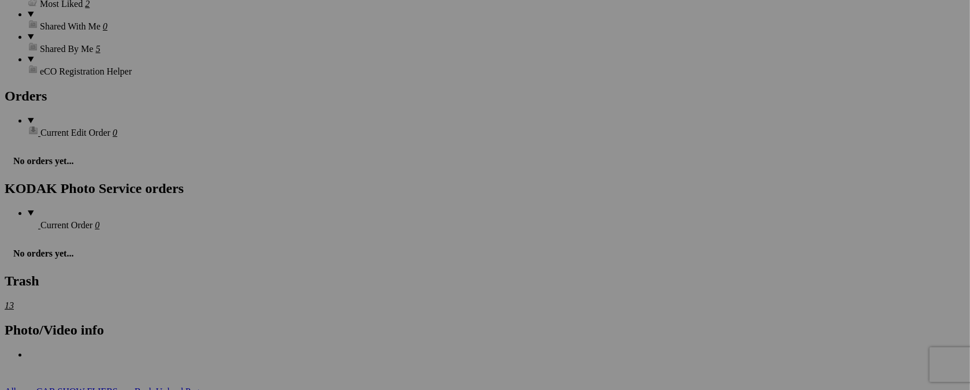
scroll to position [1369, 0]
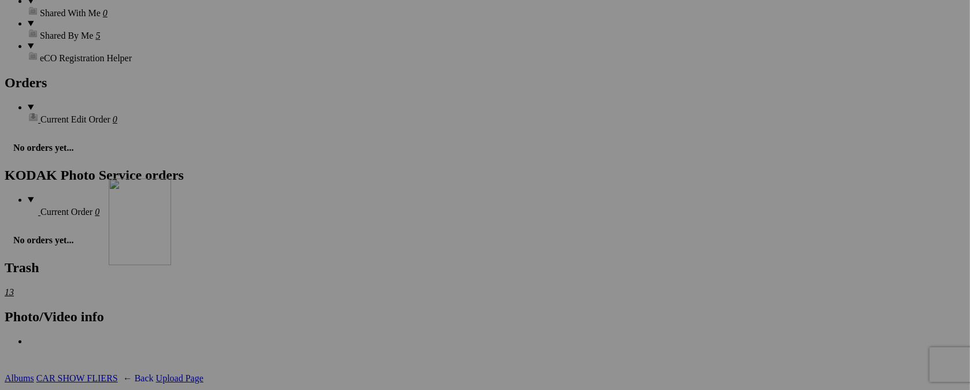
drag, startPoint x: 833, startPoint y: 129, endPoint x: 275, endPoint y: 279, distance: 577.2
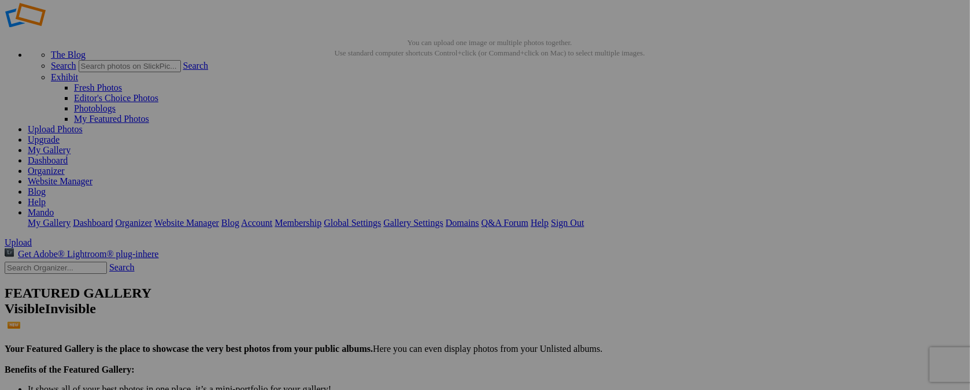
scroll to position [116, 0]
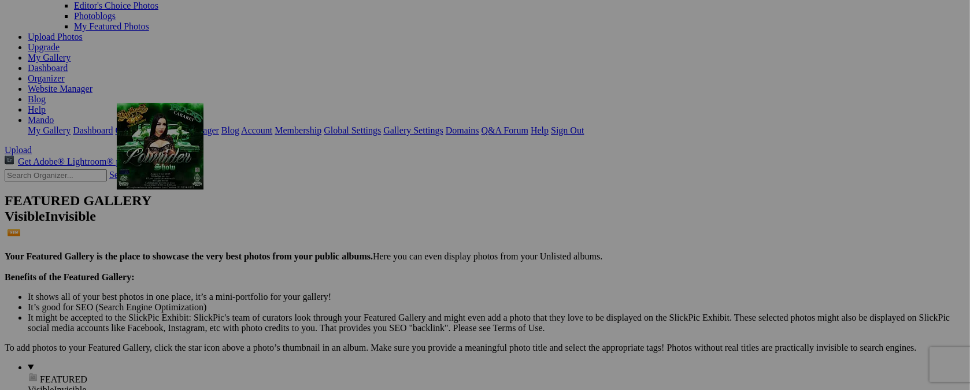
drag, startPoint x: 643, startPoint y: 216, endPoint x: 283, endPoint y: 204, distance: 359.9
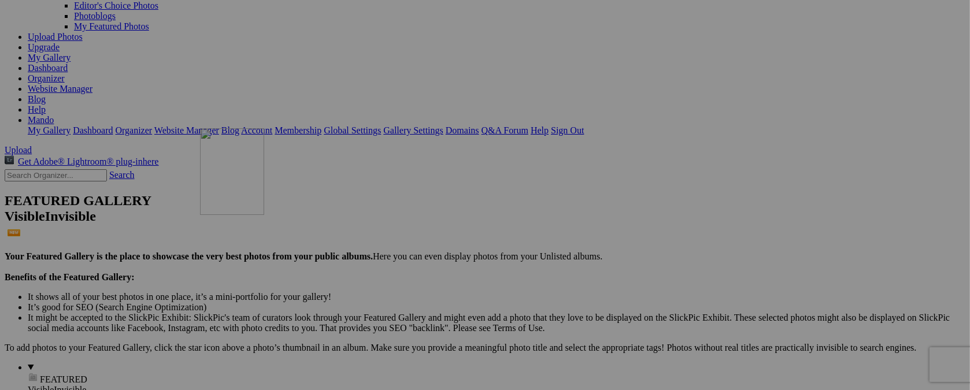
drag, startPoint x: 223, startPoint y: 219, endPoint x: 367, endPoint y: 228, distance: 144.9
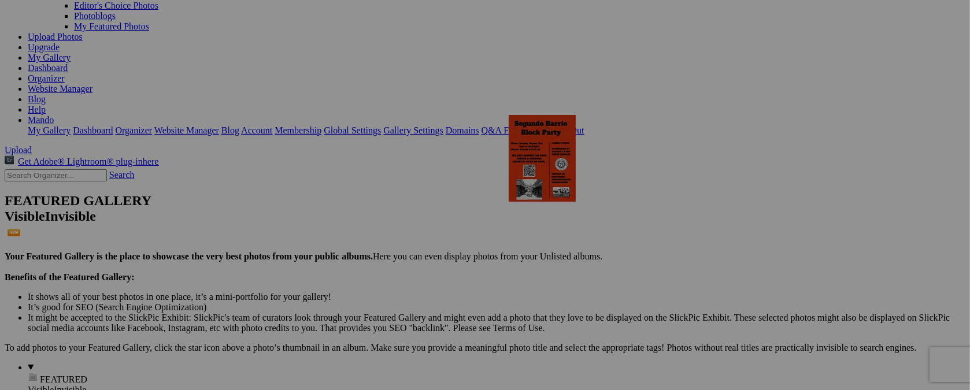
drag, startPoint x: 426, startPoint y: 216, endPoint x: 675, endPoint y: 216, distance: 249.8
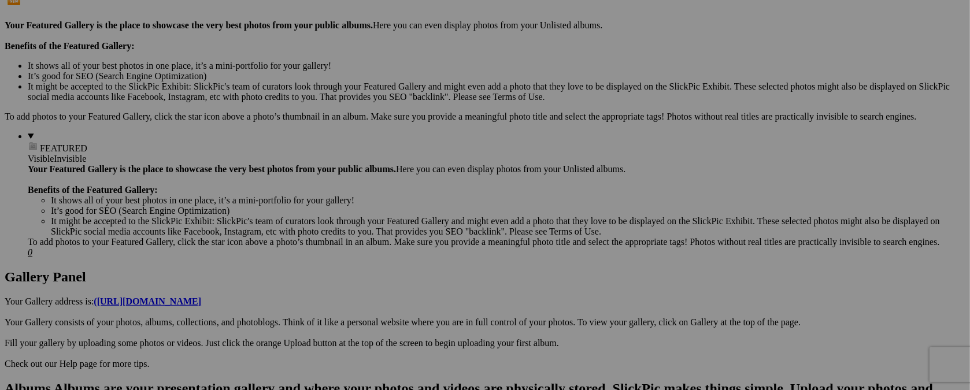
scroll to position [810, 0]
